Goal: Use online tool/utility: Utilize a website feature to perform a specific function

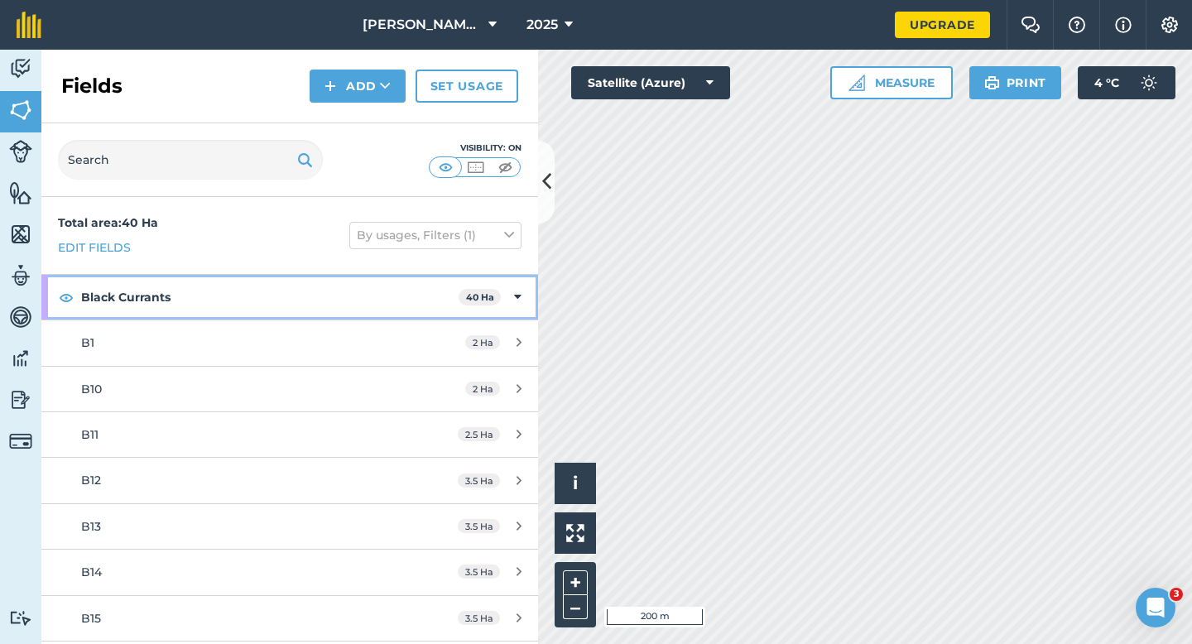
click at [217, 292] on strong "Black Currants" at bounding box center [270, 297] width 378 height 45
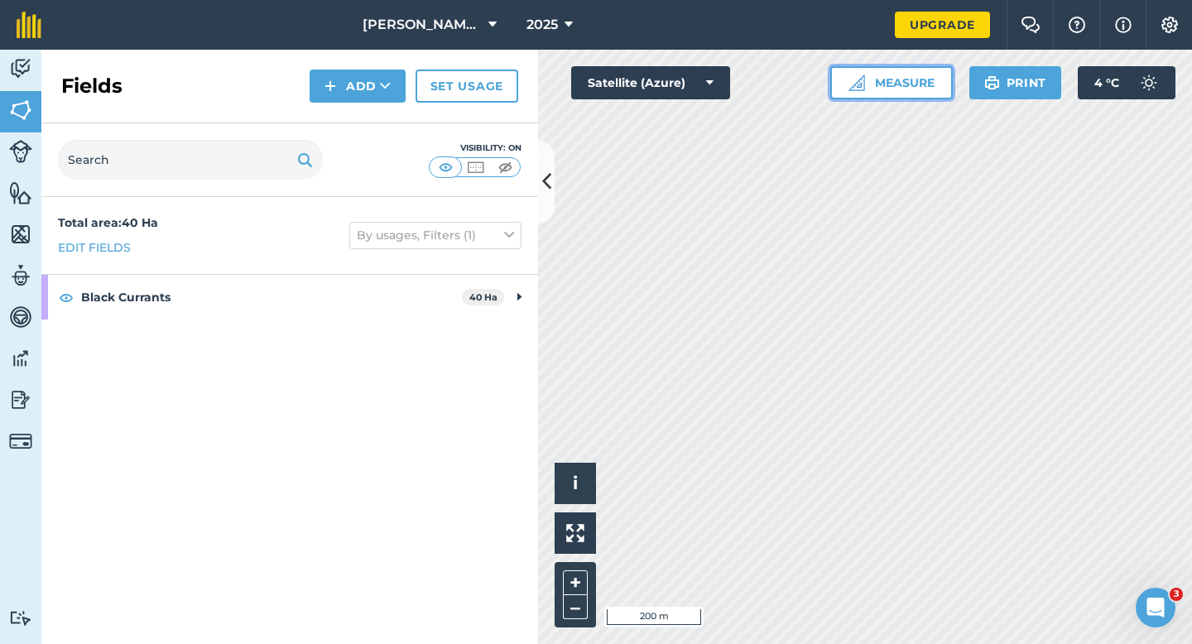
click at [879, 96] on button "Measure" at bounding box center [891, 82] width 123 height 33
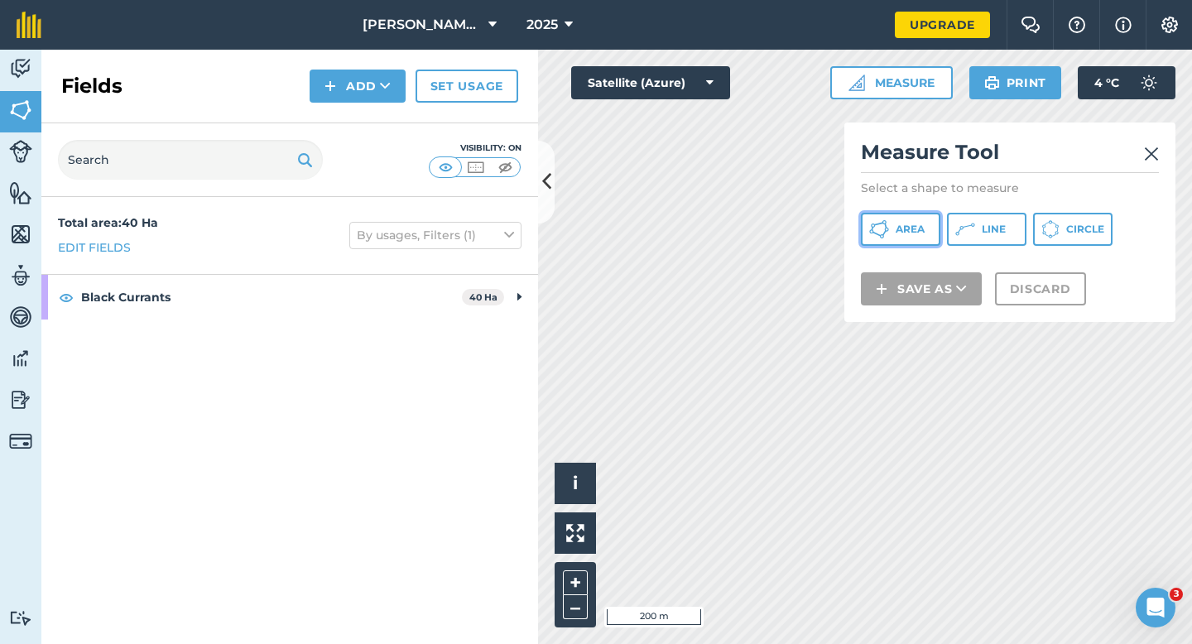
click at [890, 238] on button "Area" at bounding box center [900, 229] width 79 height 33
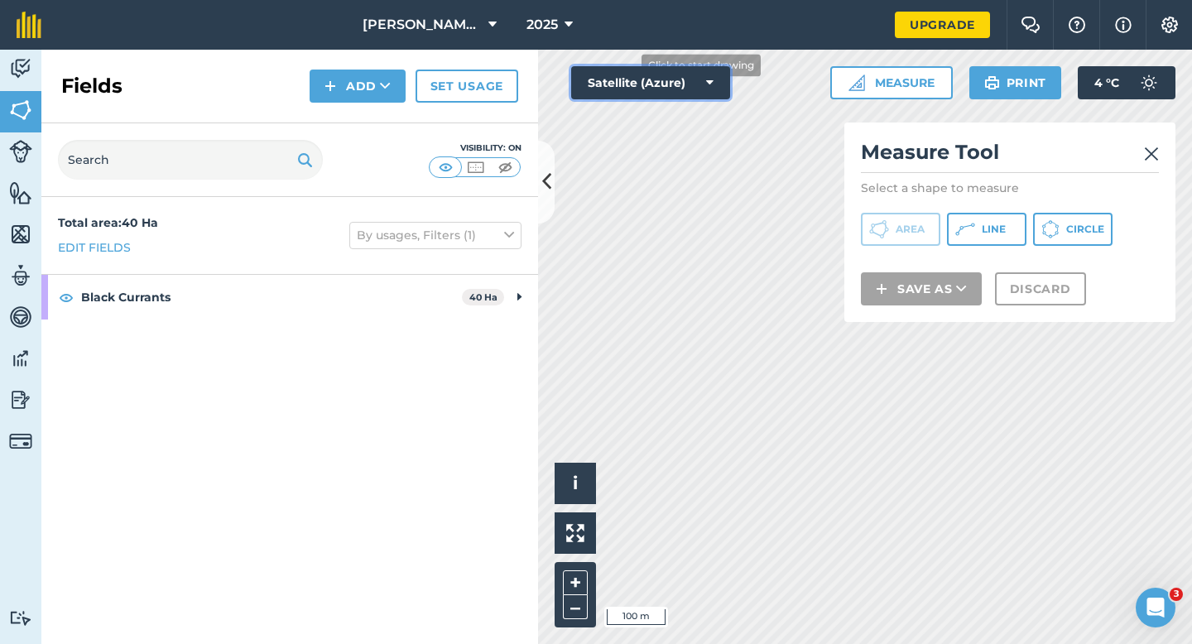
drag, startPoint x: 638, startPoint y: 65, endPoint x: 627, endPoint y: 66, distance: 10.8
click at [627, 66] on button "Satellite (Azure)" at bounding box center [650, 82] width 159 height 33
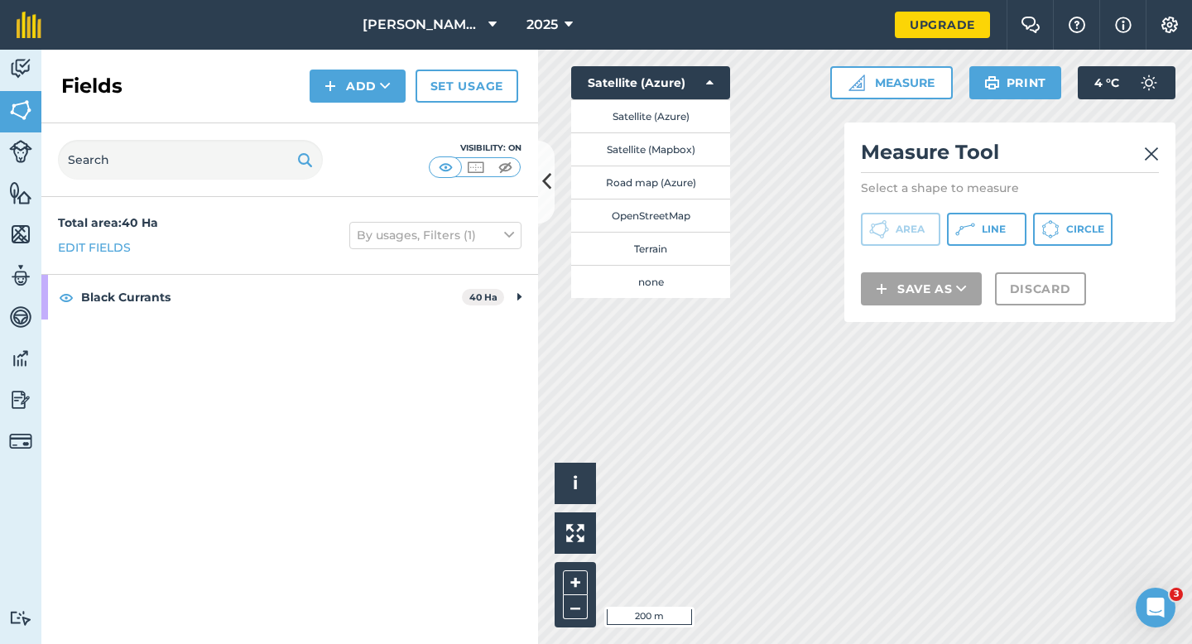
click at [1152, 163] on img at bounding box center [1151, 154] width 15 height 20
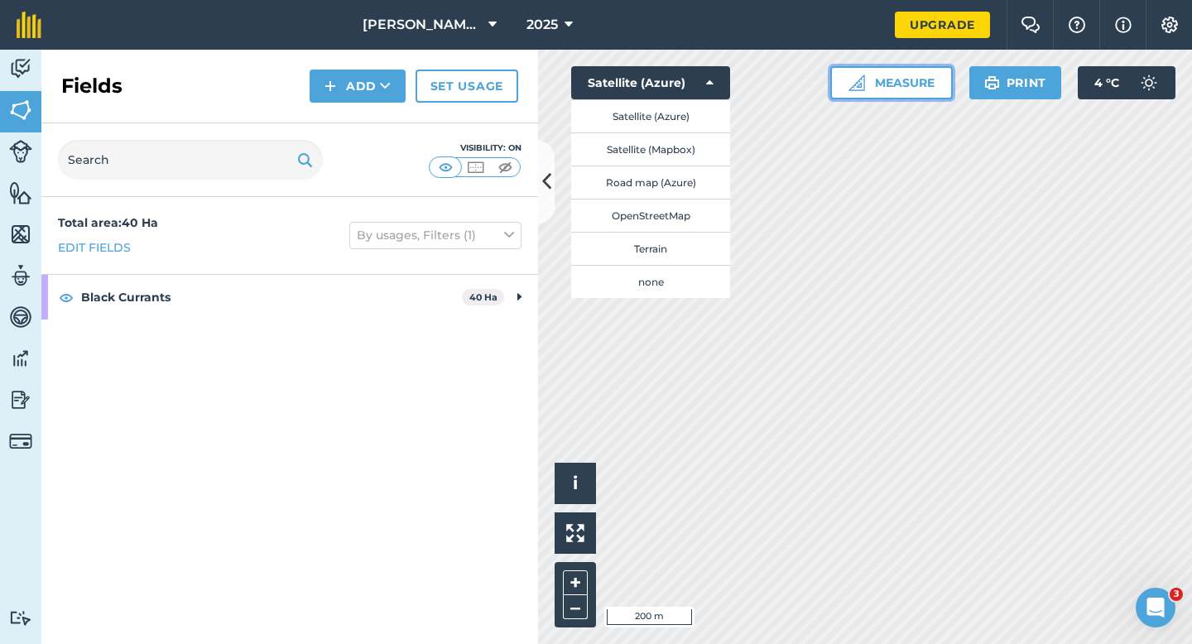
click at [885, 94] on button "Measure" at bounding box center [891, 82] width 123 height 33
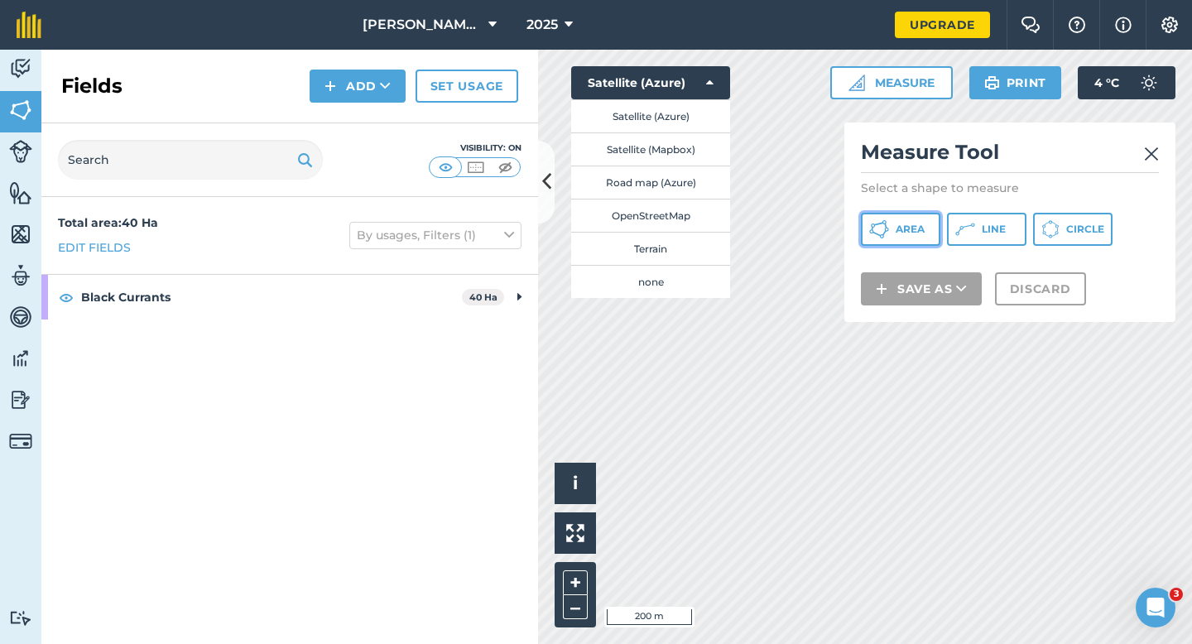
click at [903, 216] on button "Area" at bounding box center [900, 229] width 79 height 33
click at [696, 85] on button "Satellite (Azure)" at bounding box center [650, 82] width 159 height 33
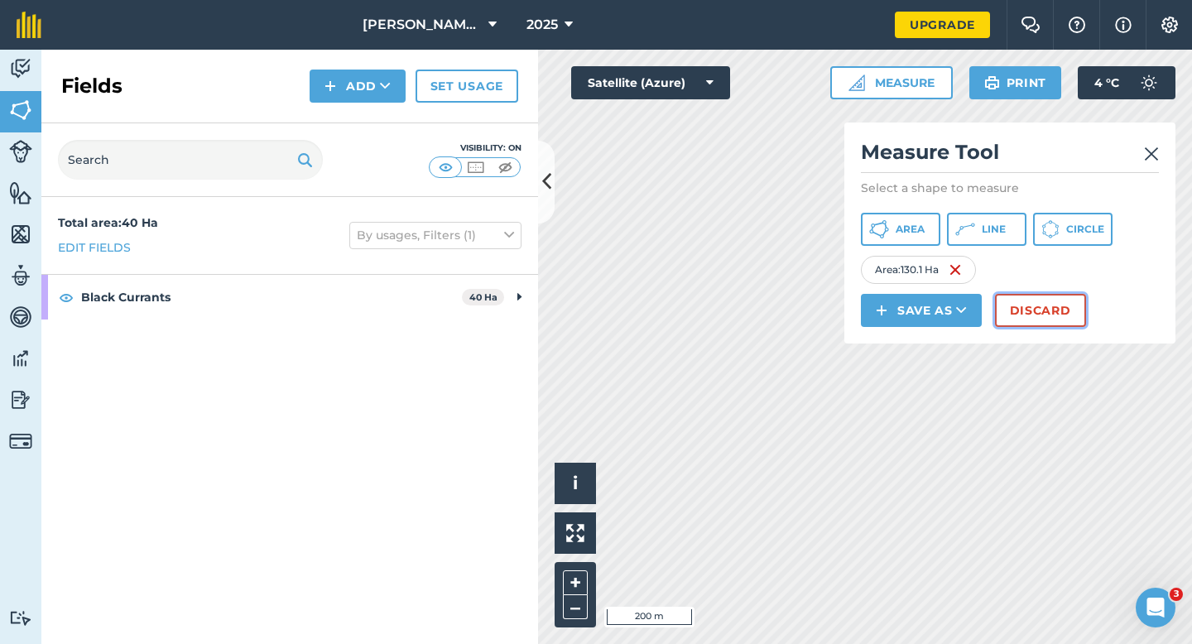
click at [1042, 315] on button "Discard" at bounding box center [1040, 310] width 91 height 33
